Goal: Obtain resource: Download file/media

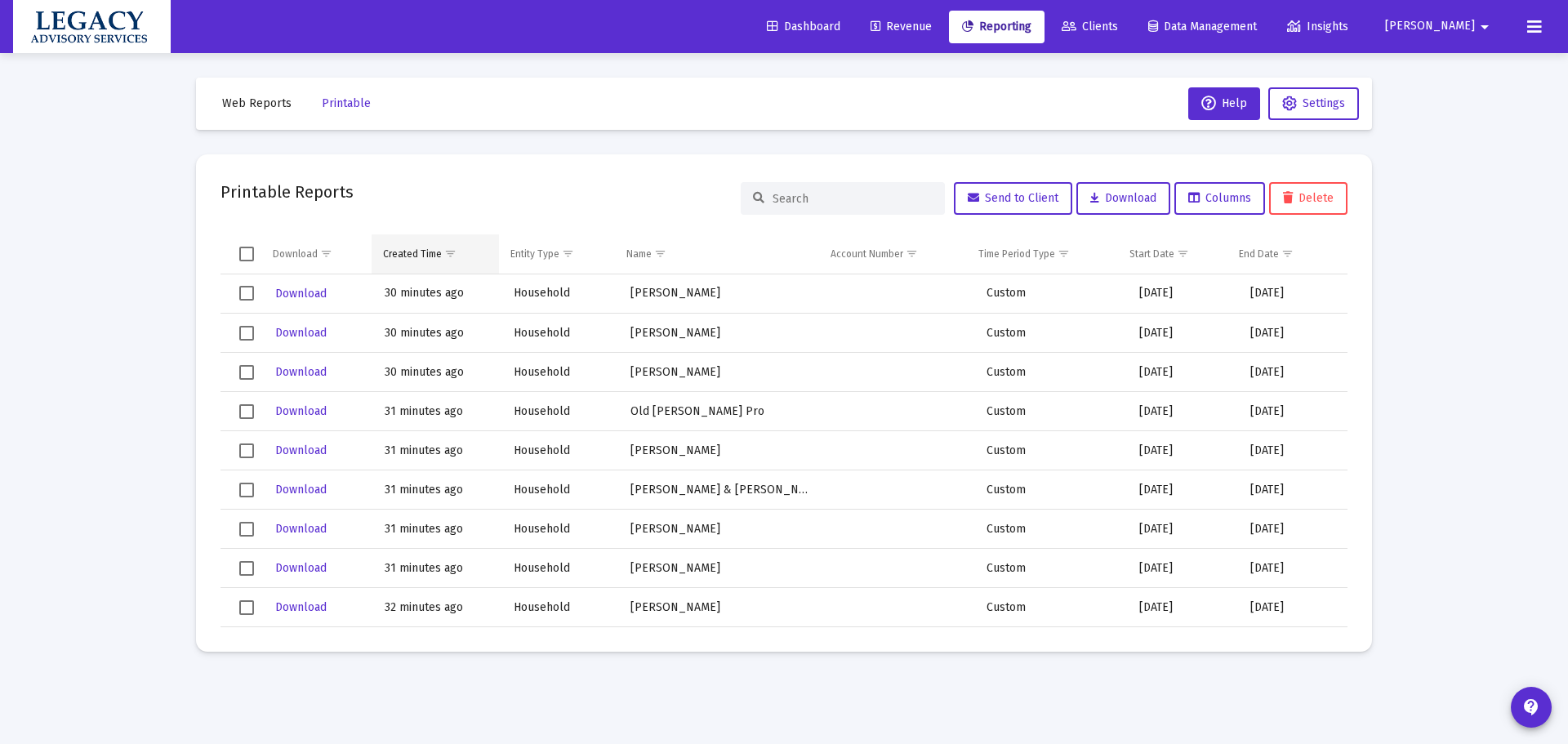
click at [450, 248] on span "Show filter options for column 'Created Time'" at bounding box center [450, 253] width 12 height 12
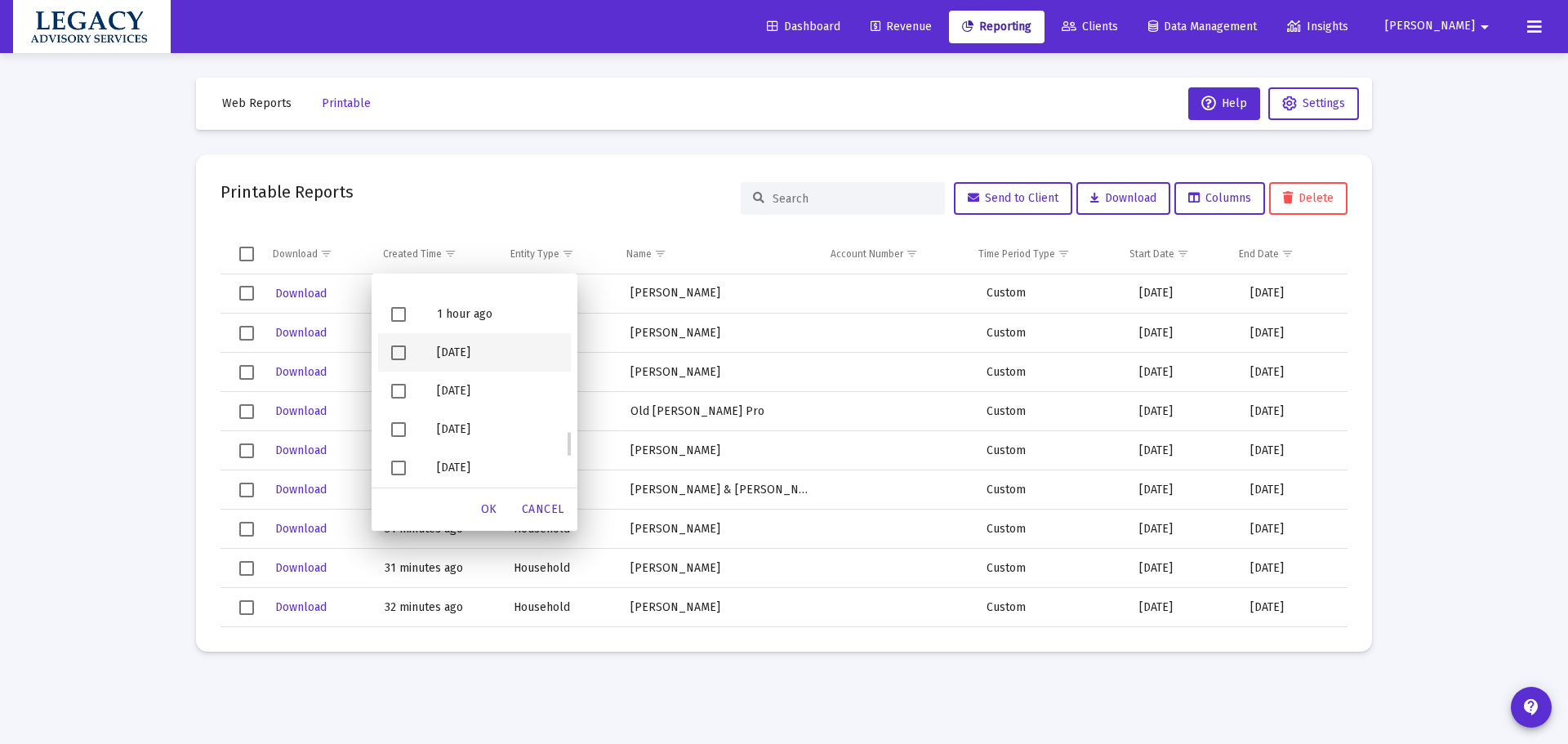
scroll to position [1062, 0]
click at [394, 393] on span "Filter options" at bounding box center [398, 395] width 14 height 14
click at [396, 355] on span "Filter options" at bounding box center [398, 357] width 14 height 14
click at [394, 312] on span "Filter options" at bounding box center [398, 319] width 14 height 14
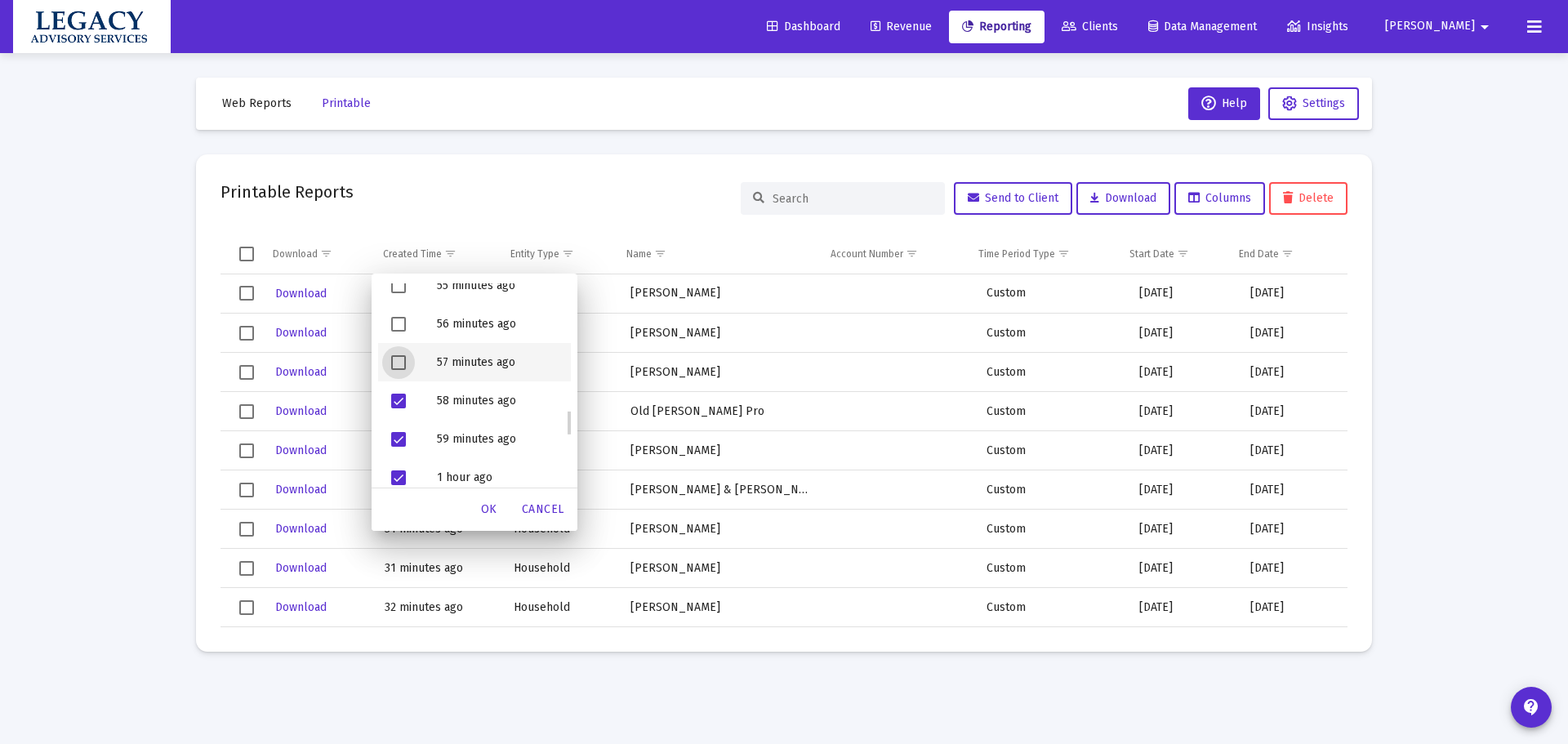
drag, startPoint x: 401, startPoint y: 360, endPoint x: 410, endPoint y: 334, distance: 27.5
click at [401, 359] on span "Filter options" at bounding box center [398, 362] width 14 height 14
click at [393, 320] on span "Filter options" at bounding box center [398, 323] width 14 height 14
click at [402, 288] on span "Filter options" at bounding box center [398, 285] width 14 height 14
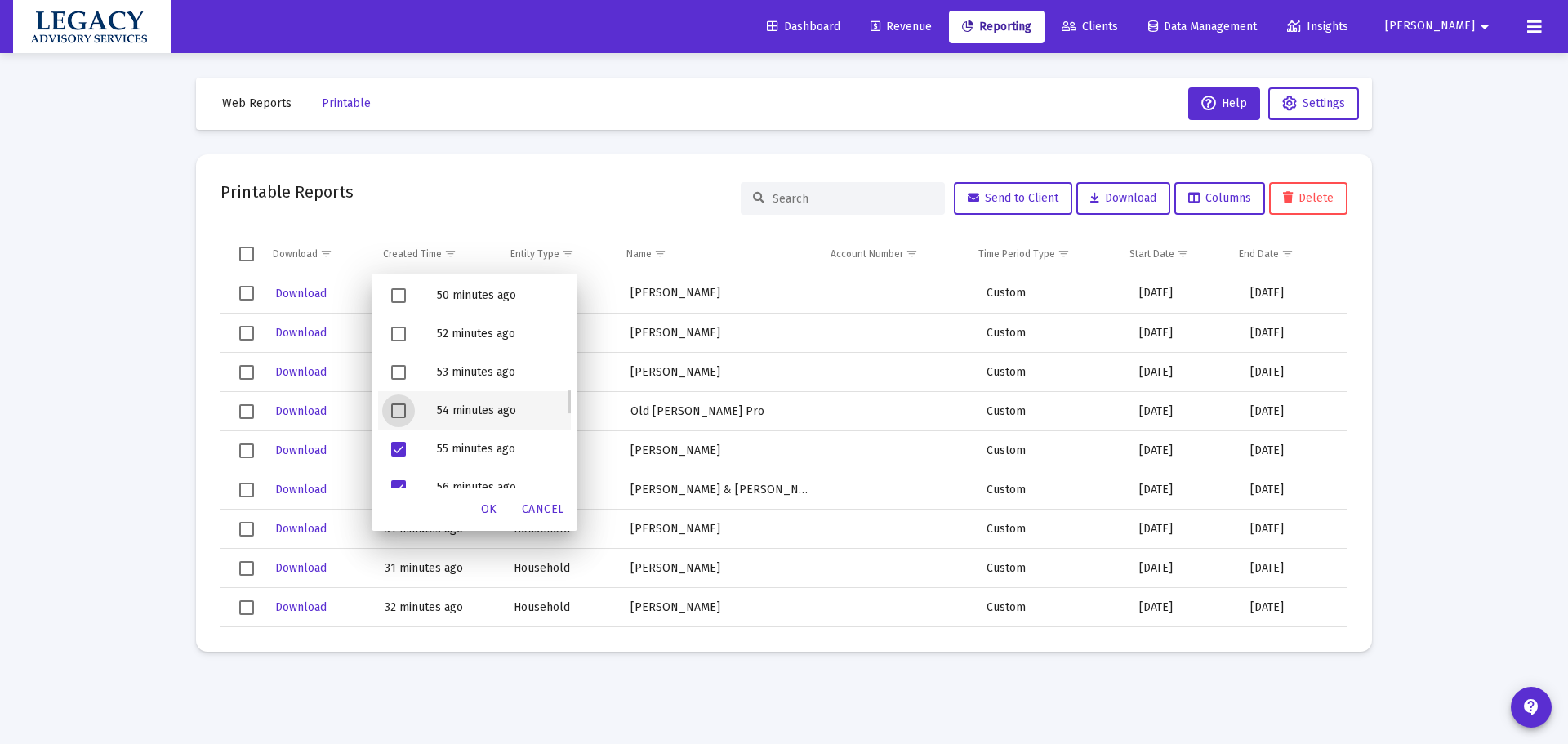
drag, startPoint x: 401, startPoint y: 406, endPoint x: 402, endPoint y: 385, distance: 21.0
click at [401, 406] on span "Filter options" at bounding box center [398, 411] width 14 height 14
click at [401, 369] on span "Filter options" at bounding box center [398, 372] width 14 height 14
click at [393, 328] on span "Filter options" at bounding box center [398, 333] width 14 height 14
click at [395, 292] on span "Filter options" at bounding box center [398, 295] width 14 height 14
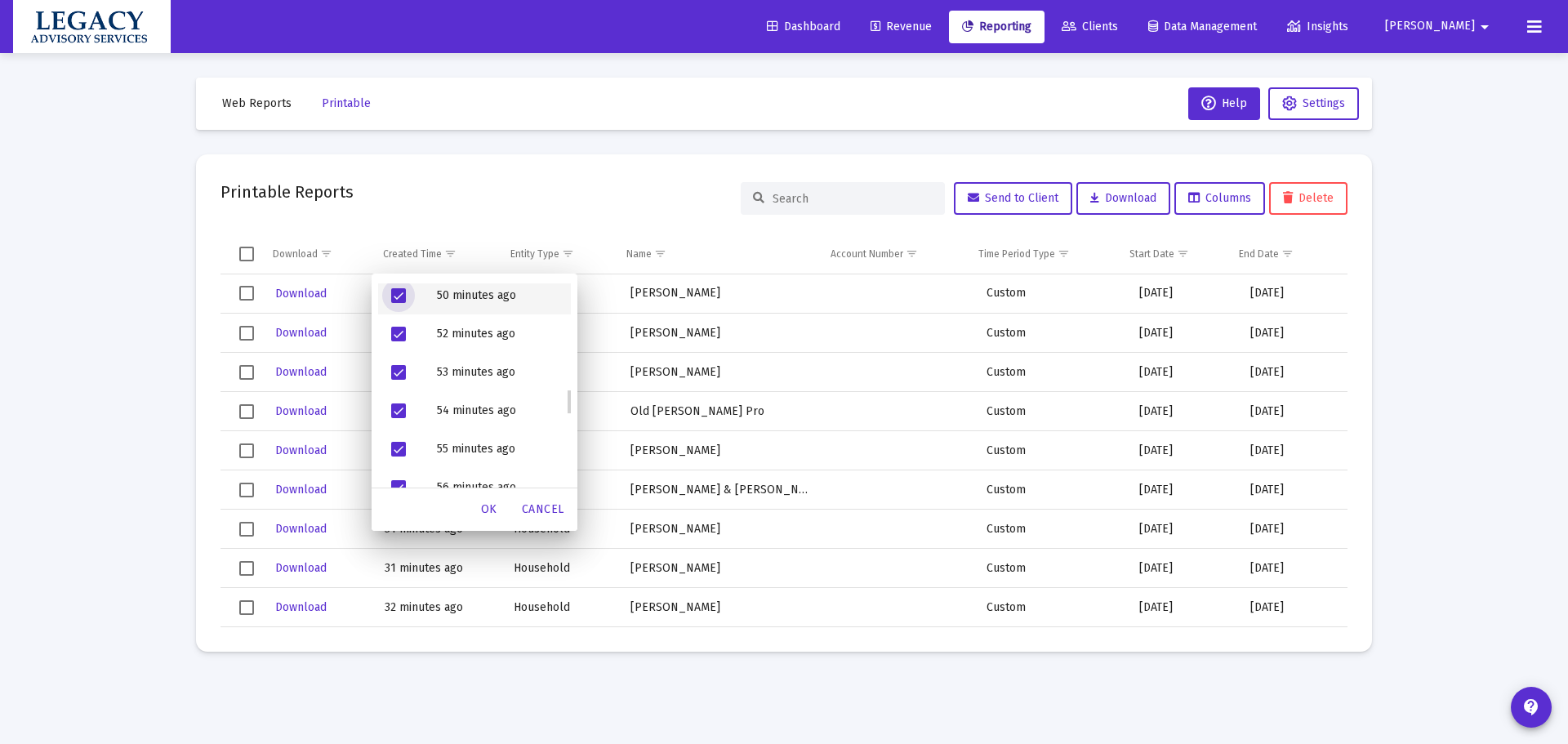
scroll to position [653, 0]
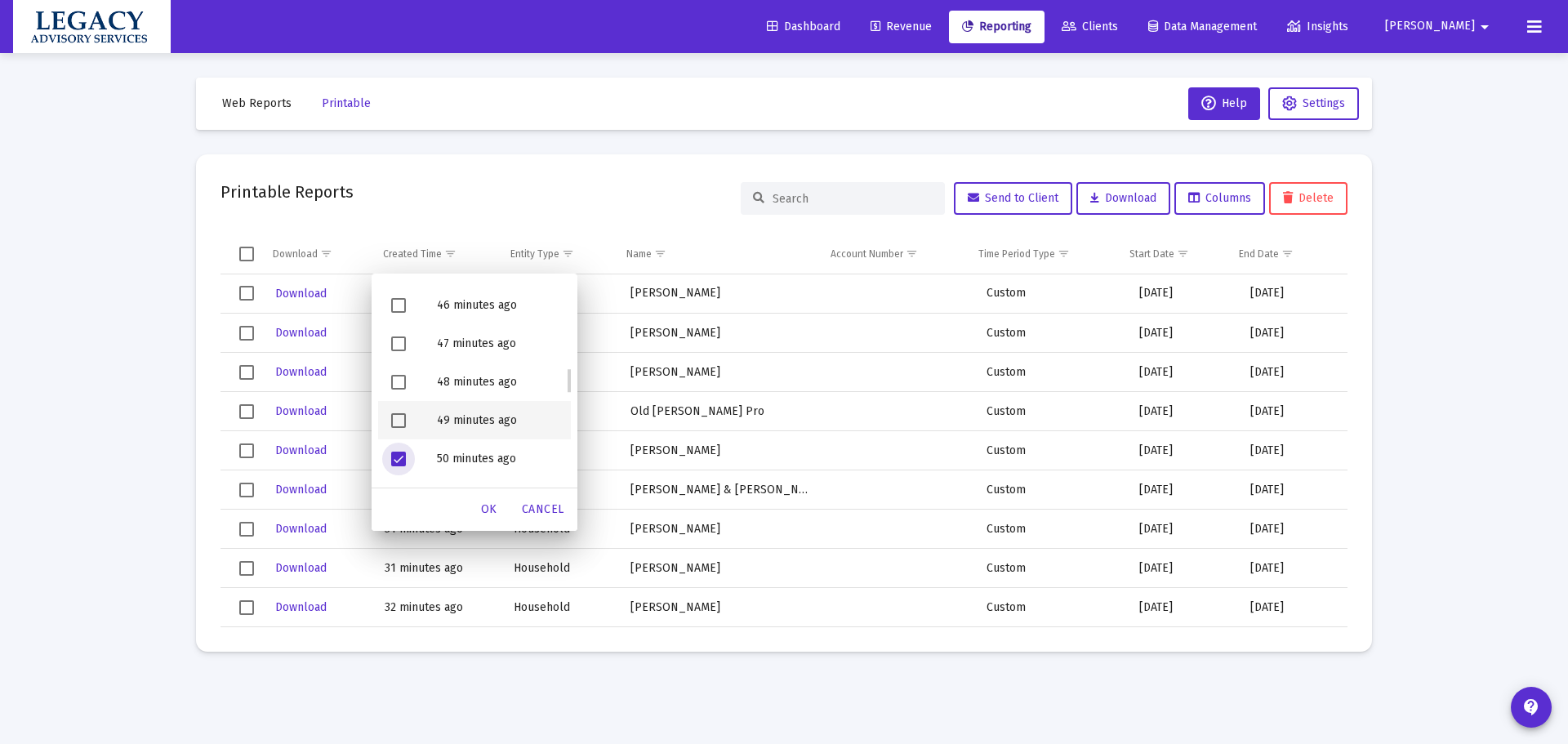
drag, startPoint x: 396, startPoint y: 416, endPoint x: 399, endPoint y: 406, distance: 10.4
click at [397, 416] on span "Filter options" at bounding box center [398, 420] width 14 height 14
click at [402, 379] on span "Filter options" at bounding box center [398, 382] width 14 height 14
drag, startPoint x: 400, startPoint y: 344, endPoint x: 395, endPoint y: 319, distance: 25.5
click at [399, 341] on span "Filter options" at bounding box center [398, 344] width 14 height 14
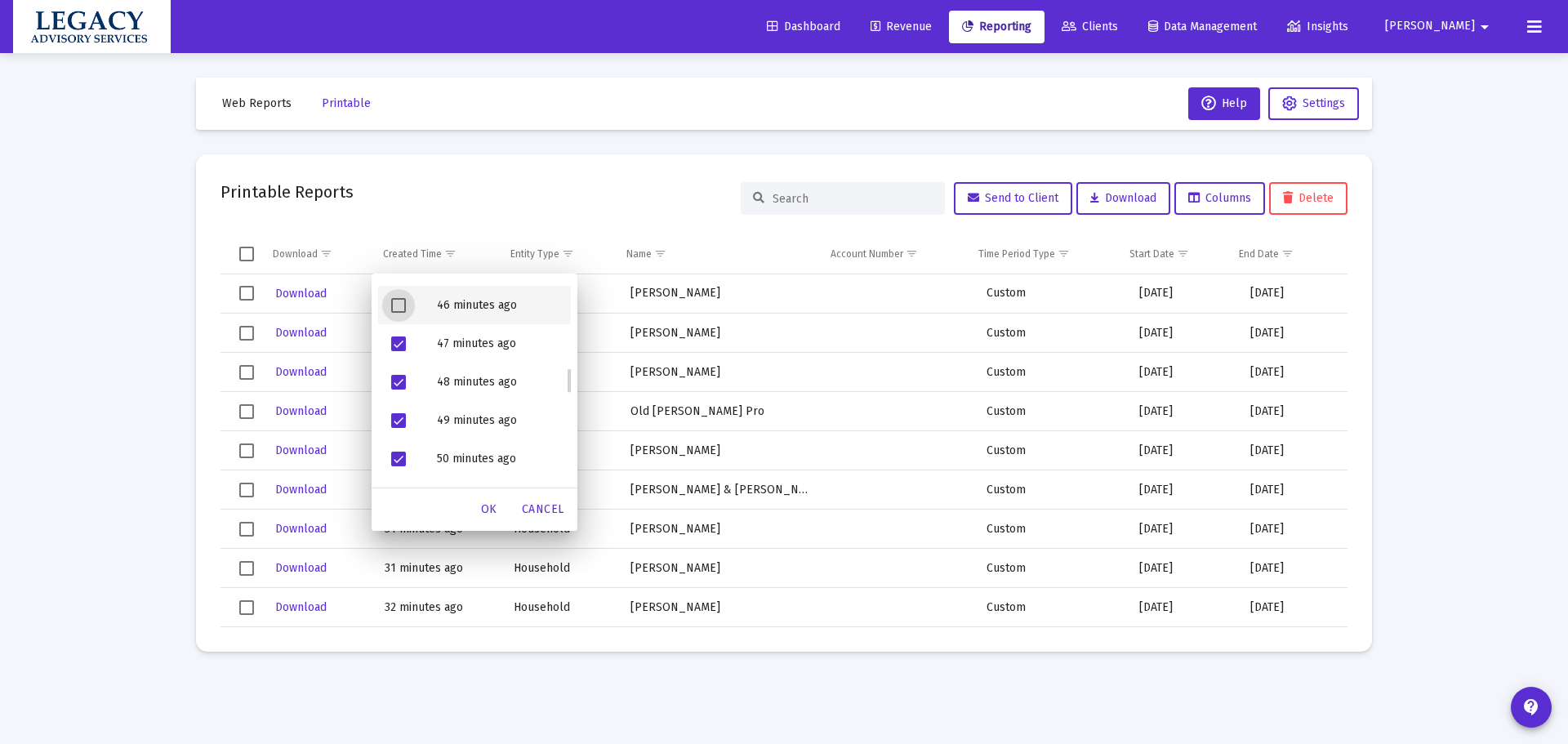
click at [398, 311] on span "Filter options" at bounding box center [398, 305] width 14 height 14
drag, startPoint x: 571, startPoint y: 383, endPoint x: 565, endPoint y: 359, distance: 24.7
click at [565, 359] on div "Select All 30 minutes ago 31 minutes ago 32 minutes ago 33 minutes ago 34 minut…" at bounding box center [474, 381] width 206 height 215
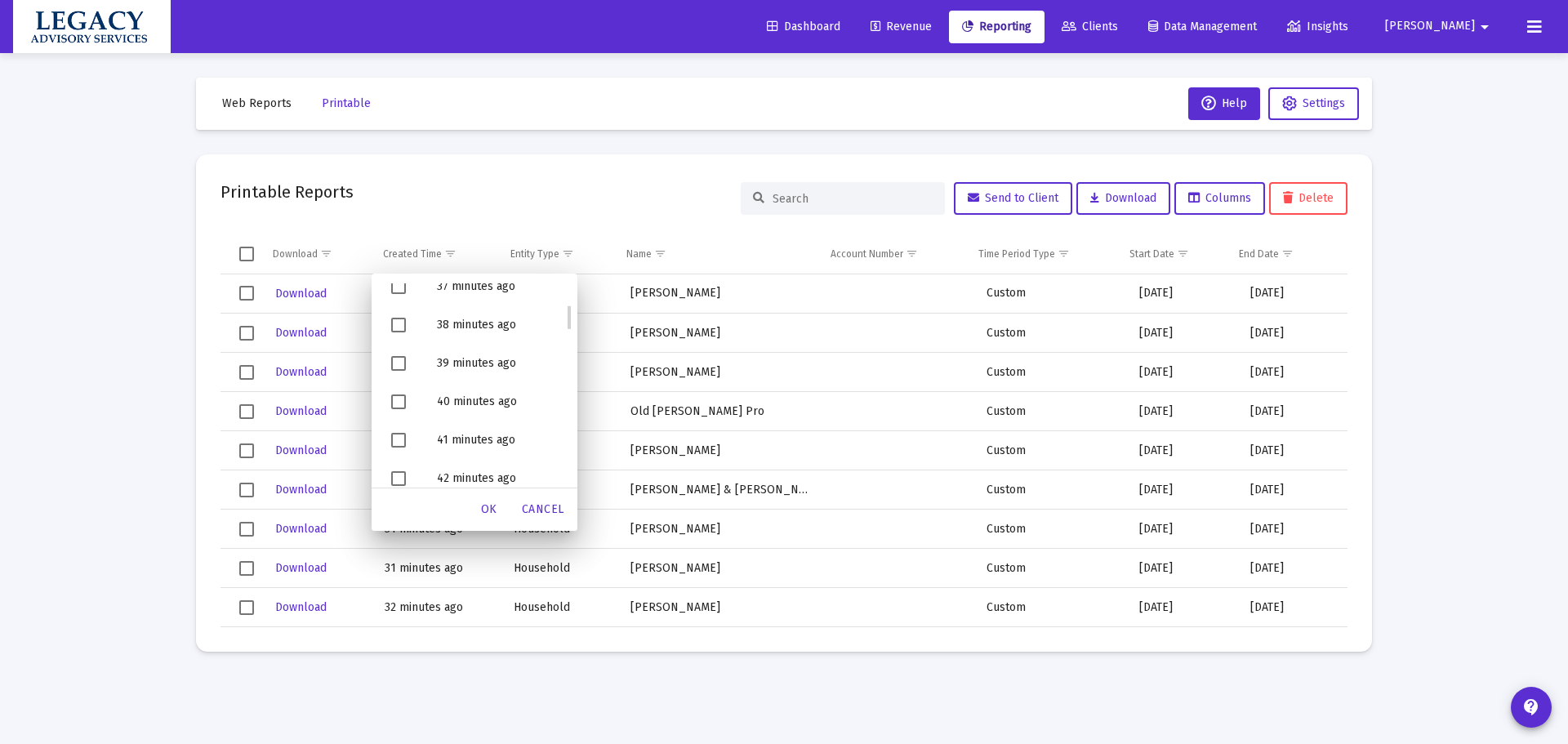
scroll to position [0, 0]
drag, startPoint x: 393, startPoint y: 347, endPoint x: 394, endPoint y: 362, distance: 15.0
click at [393, 350] on span "Filter options" at bounding box center [398, 344] width 14 height 14
drag, startPoint x: 393, startPoint y: 385, endPoint x: 400, endPoint y: 405, distance: 21.2
click at [395, 389] on span "Filter options" at bounding box center [398, 383] width 14 height 14
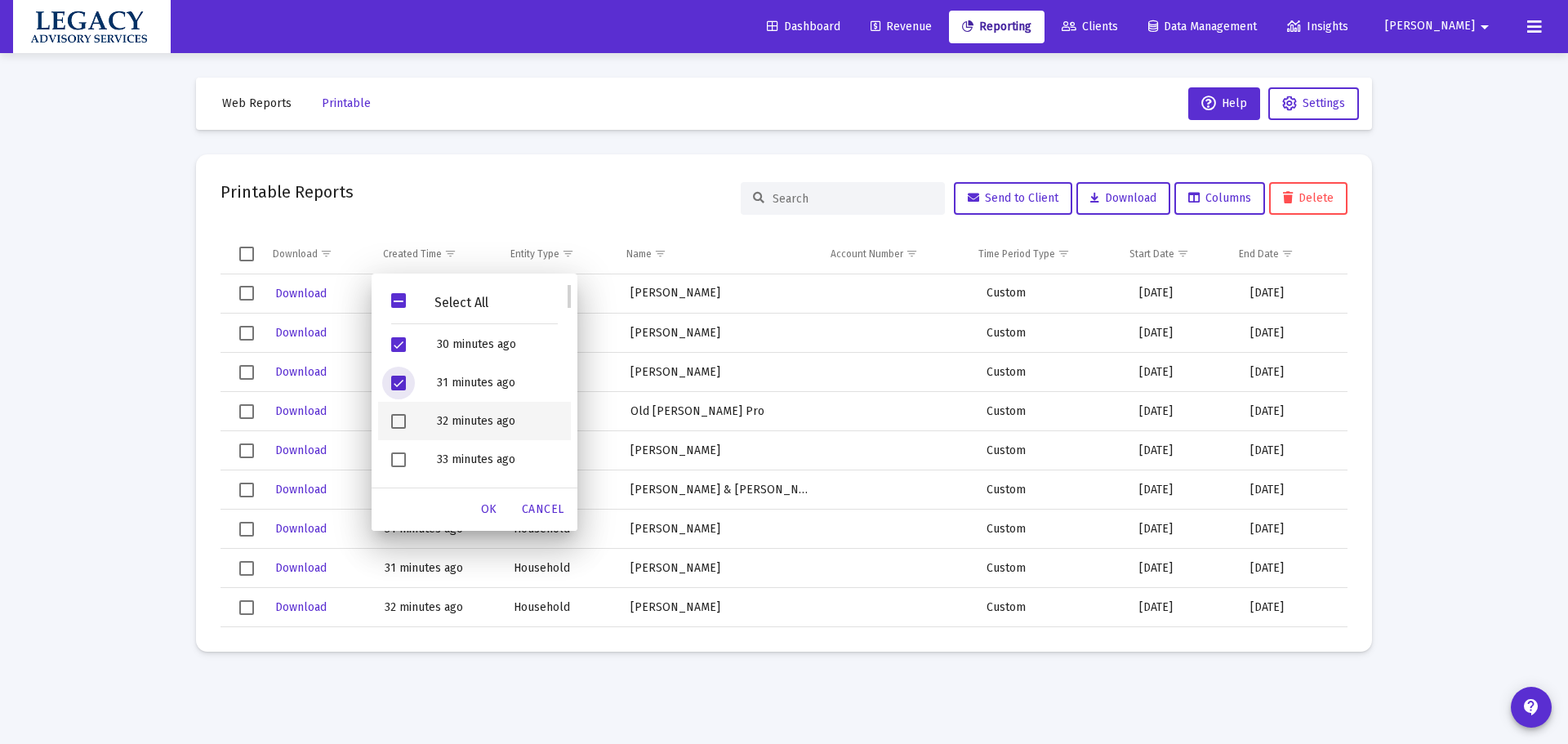
click at [393, 429] on span "Filter options" at bounding box center [398, 421] width 14 height 14
click at [395, 456] on span "Filter options" at bounding box center [398, 460] width 14 height 14
drag, startPoint x: 403, startPoint y: 418, endPoint x: 393, endPoint y: 447, distance: 30.7
click at [402, 422] on span "Filter options" at bounding box center [398, 416] width 14 height 14
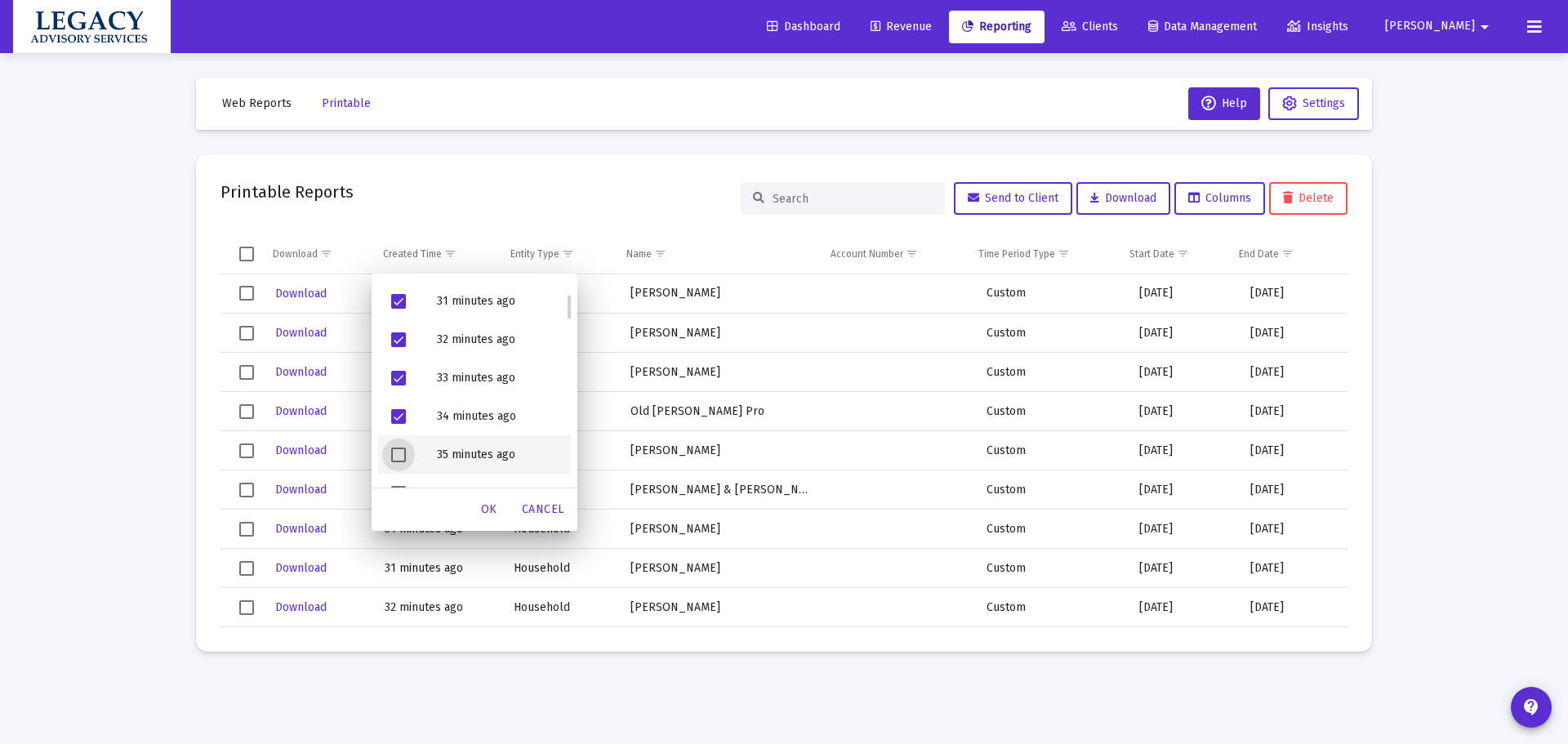
click at [403, 449] on span "Filter options" at bounding box center [398, 455] width 14 height 14
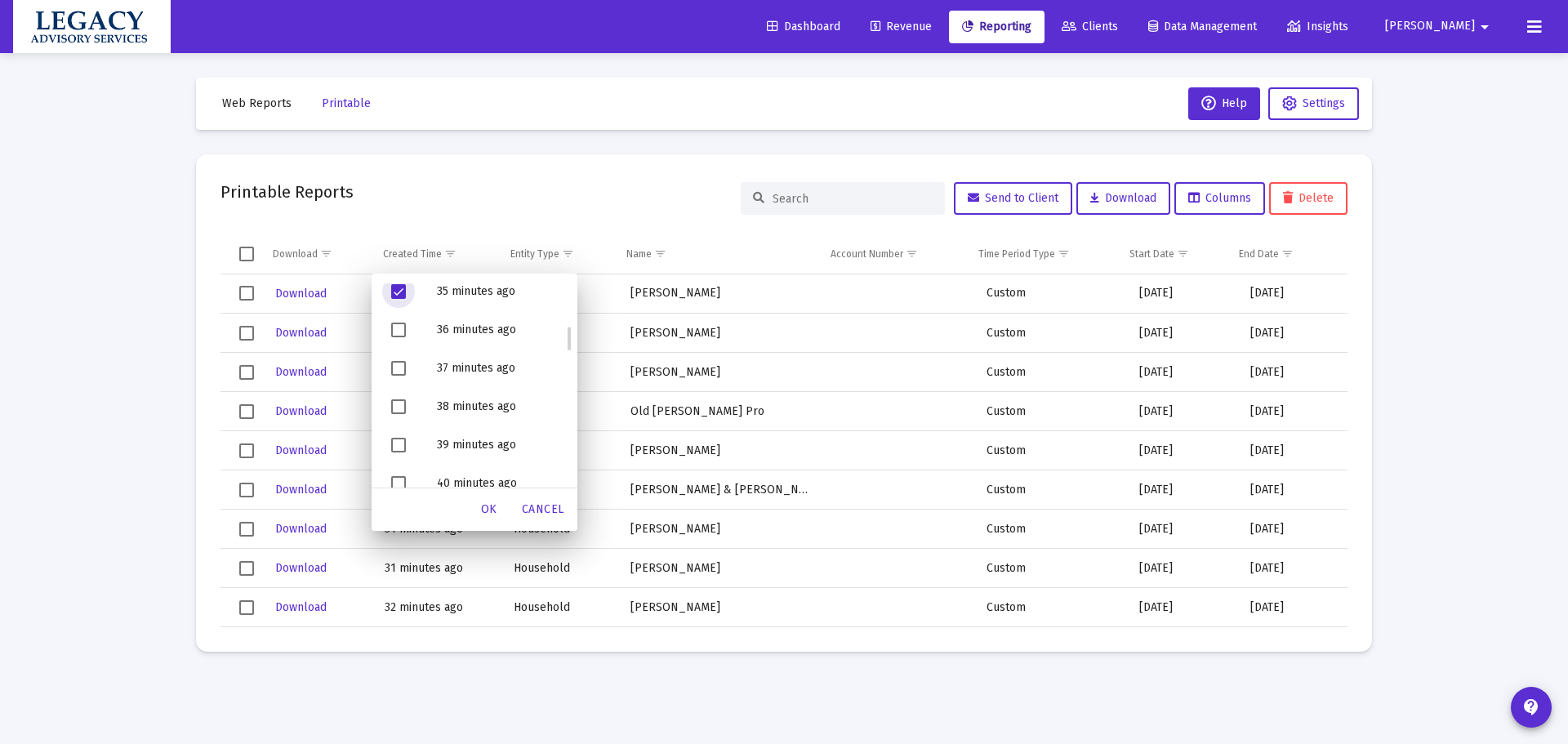
scroll to position [327, 0]
click at [398, 283] on div "Select All 30 minutes ago 31 minutes ago 32 minutes ago 33 minutes ago 34 minut…" at bounding box center [474, 381] width 206 height 215
click at [398, 289] on span "Filter options" at bounding box center [398, 286] width 14 height 14
drag, startPoint x: 396, startPoint y: 324, endPoint x: 399, endPoint y: 347, distance: 23.2
click at [396, 325] on span "Filter options" at bounding box center [398, 324] width 14 height 14
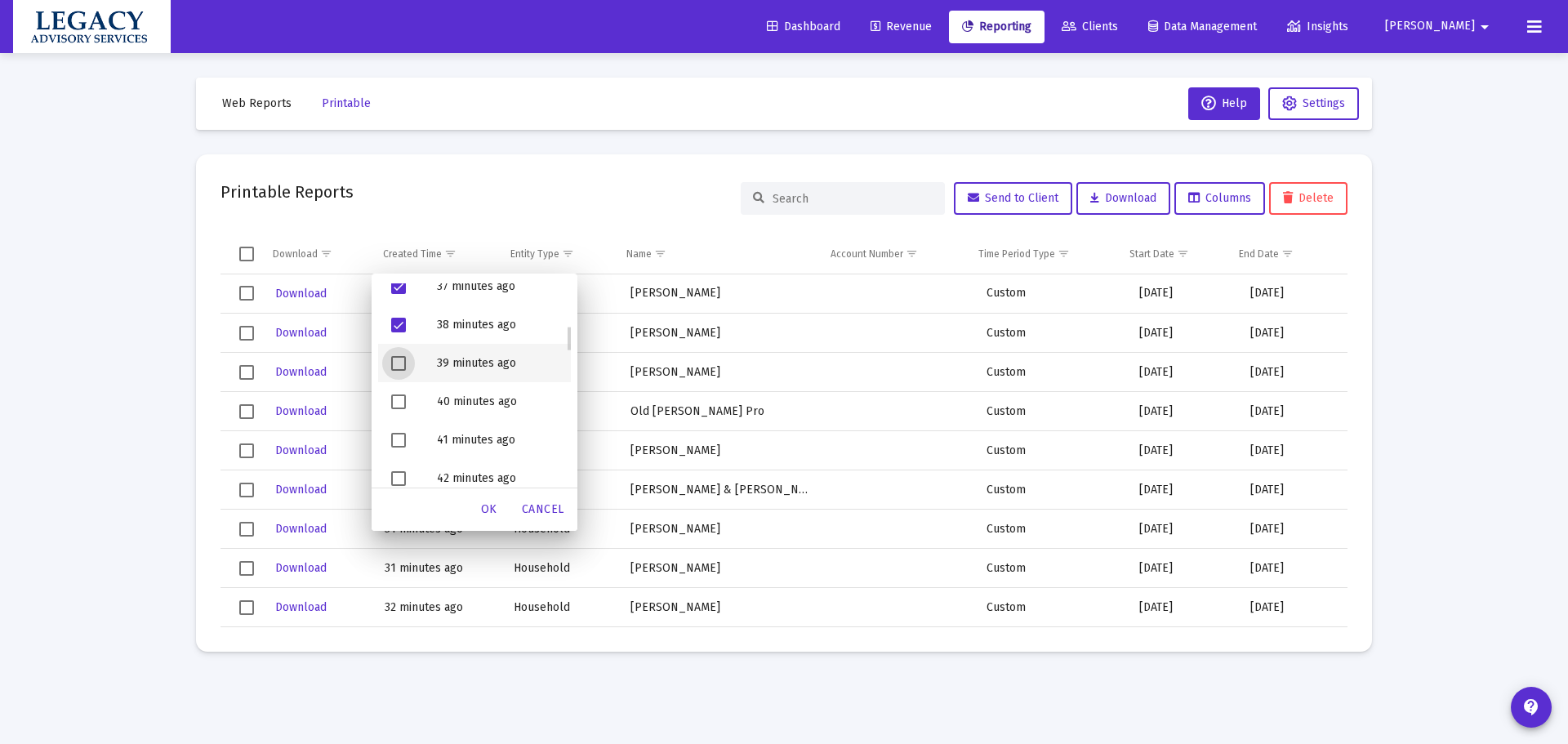
click at [399, 356] on span "Filter options" at bounding box center [398, 363] width 14 height 14
drag, startPoint x: 399, startPoint y: 398, endPoint x: 399, endPoint y: 433, distance: 35.0
click at [399, 399] on span "Filter options" at bounding box center [398, 401] width 14 height 14
click at [399, 438] on span "Filter options" at bounding box center [398, 439] width 14 height 14
click at [399, 480] on span "Filter options" at bounding box center [398, 478] width 14 height 14
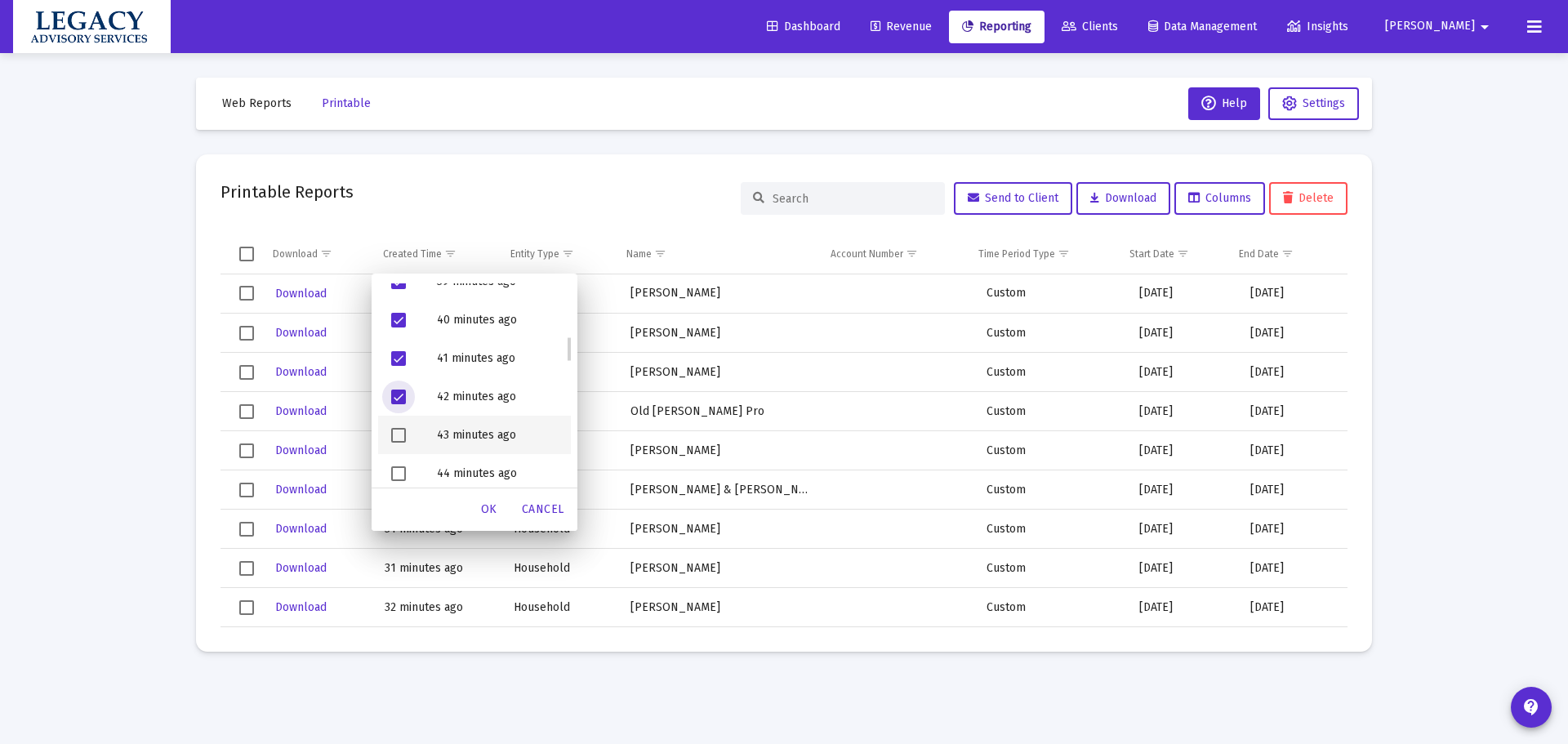
scroll to position [490, 0]
click at [400, 427] on span "Filter options" at bounding box center [398, 430] width 14 height 14
click at [404, 386] on span "Filter options" at bounding box center [398, 392] width 14 height 14
click at [393, 351] on span "Filter options" at bounding box center [398, 353] width 14 height 14
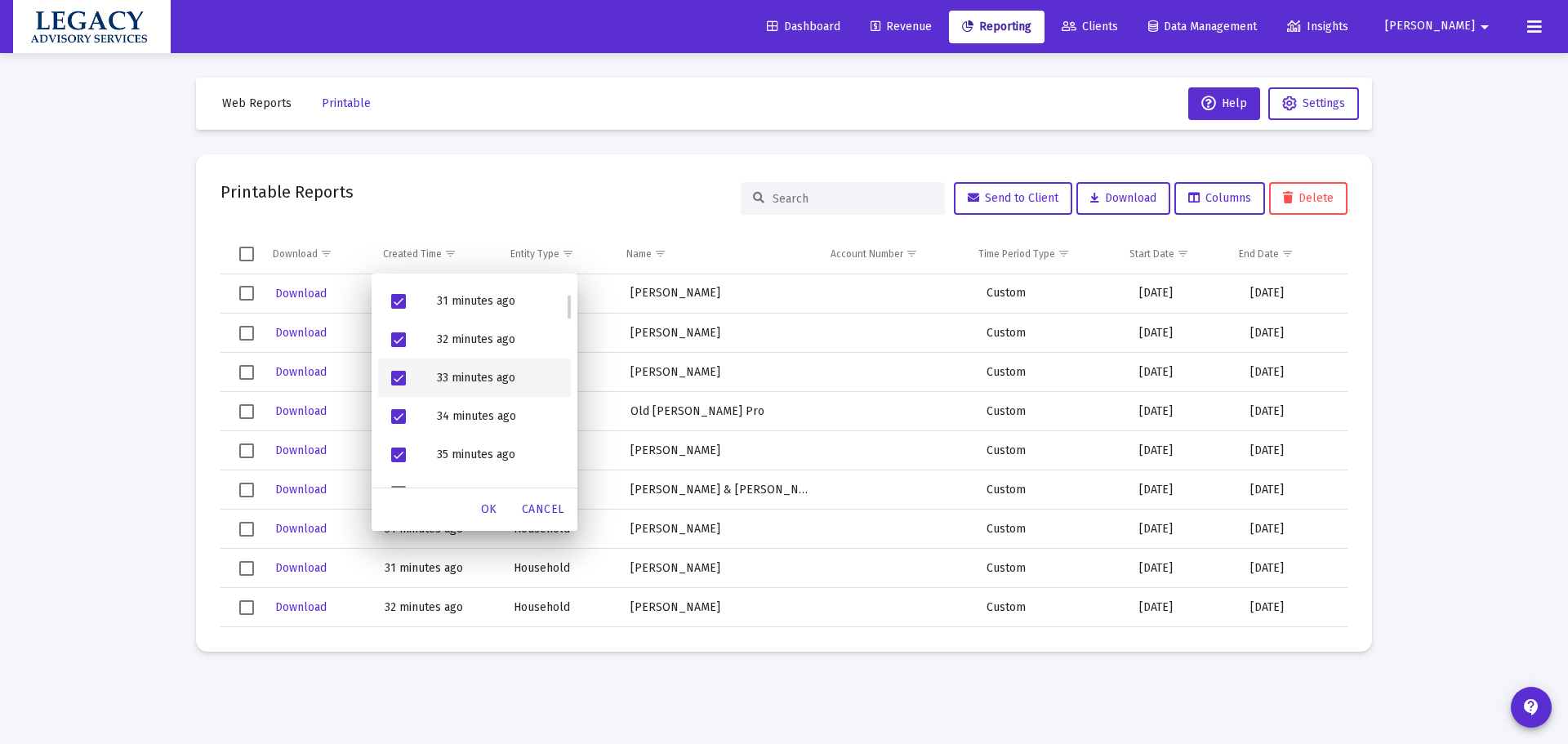
scroll to position [163, 0]
click at [400, 411] on span "Filter options" at bounding box center [398, 411] width 14 height 14
click at [497, 510] on span "OK" at bounding box center [488, 510] width 16 height 14
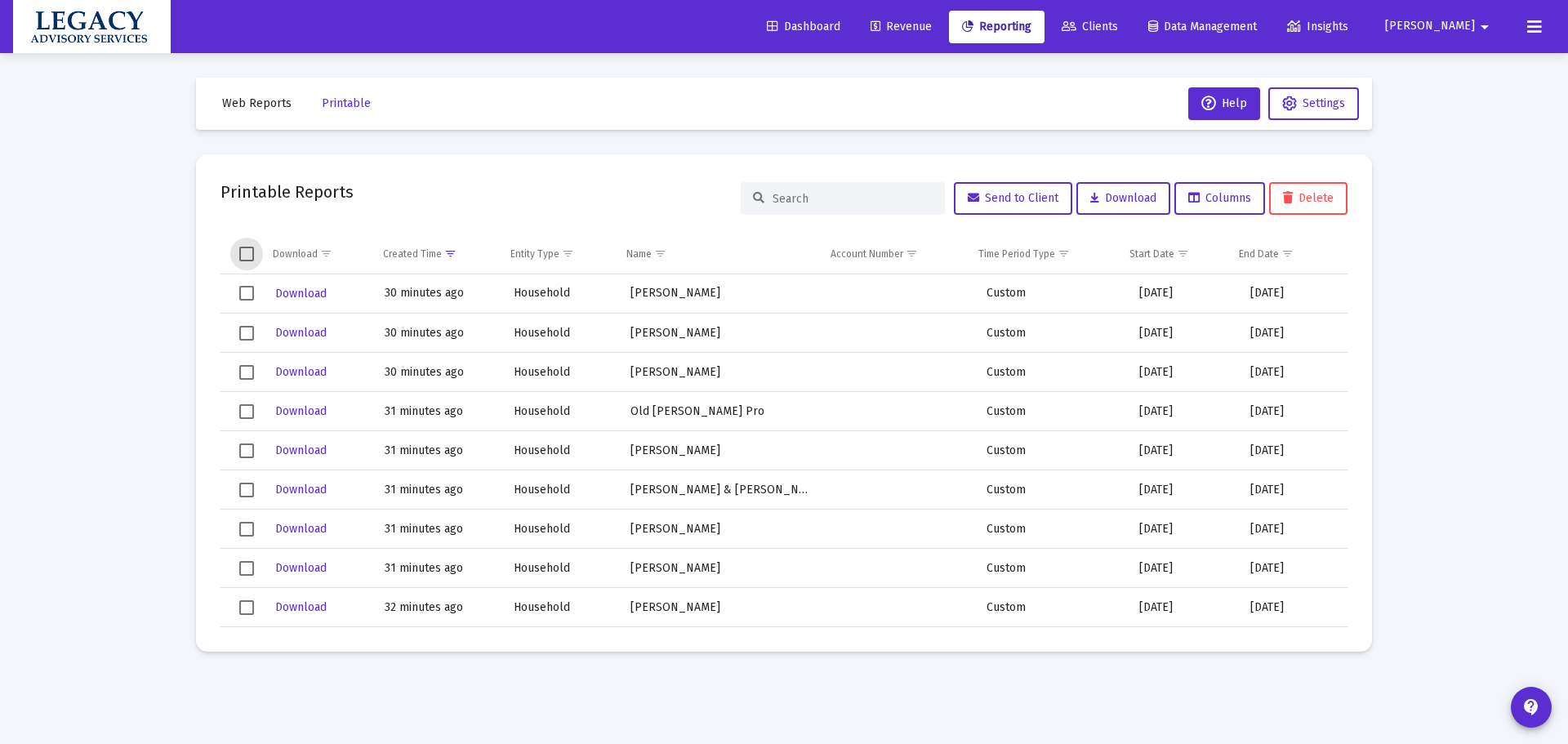
click at [245, 251] on span "Select all" at bounding box center [246, 253] width 14 height 14
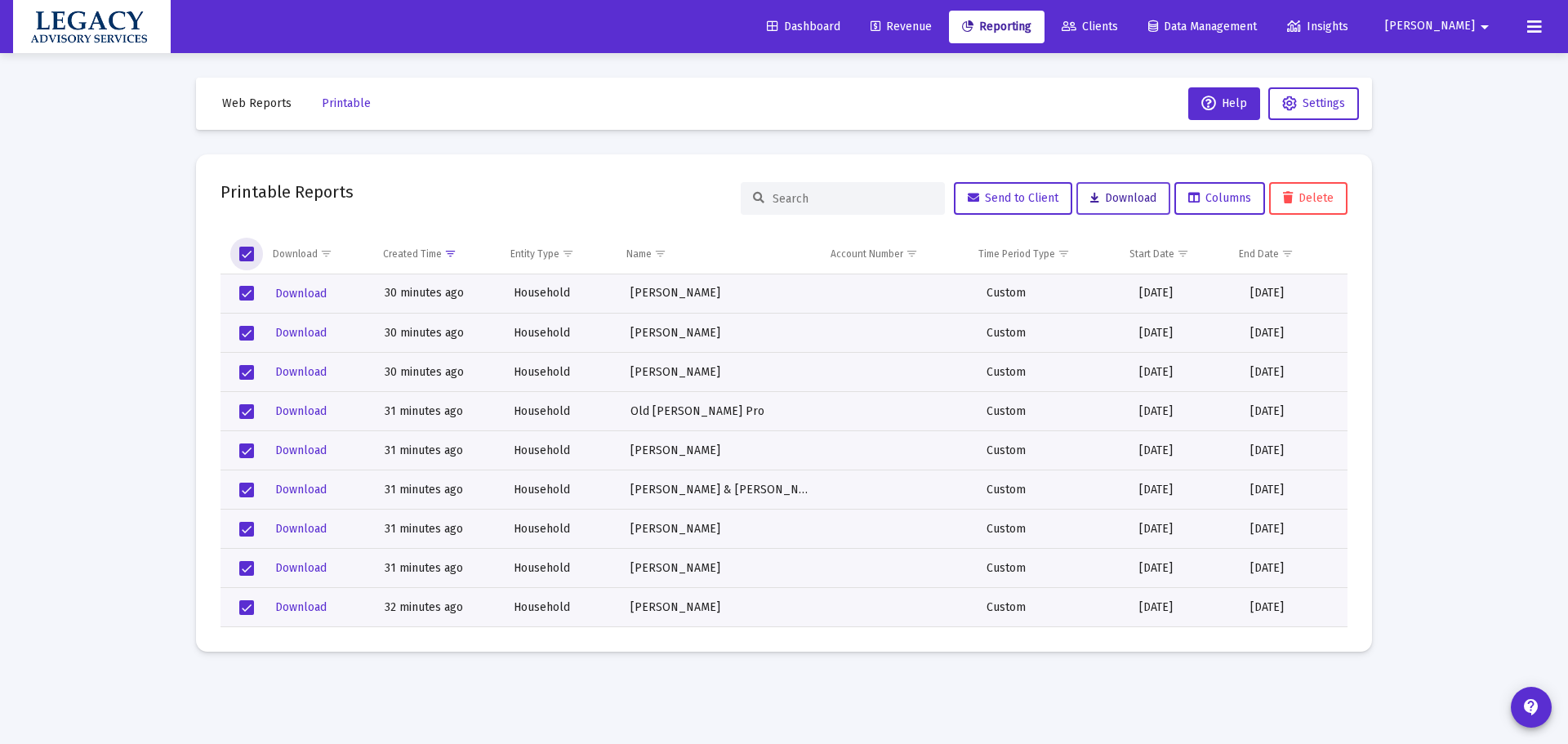
click at [1134, 195] on span "Download" at bounding box center [1123, 198] width 66 height 14
